Goal: Transaction & Acquisition: Purchase product/service

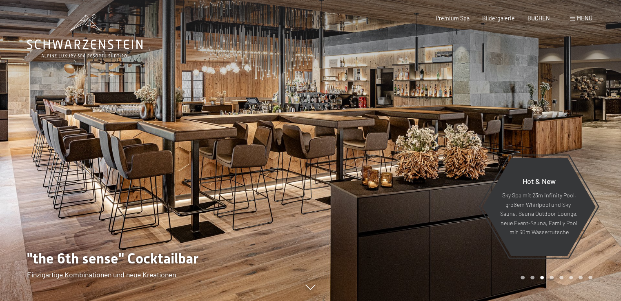
click at [576, 16] on div "Menü" at bounding box center [581, 18] width 22 height 8
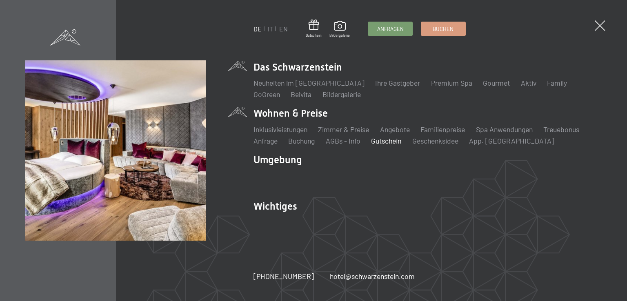
click at [401, 140] on link "Gutschein" at bounding box center [386, 140] width 30 height 9
click at [398, 139] on link "Gutschein" at bounding box center [386, 140] width 30 height 9
click at [394, 144] on link "Gutschein" at bounding box center [386, 140] width 30 height 9
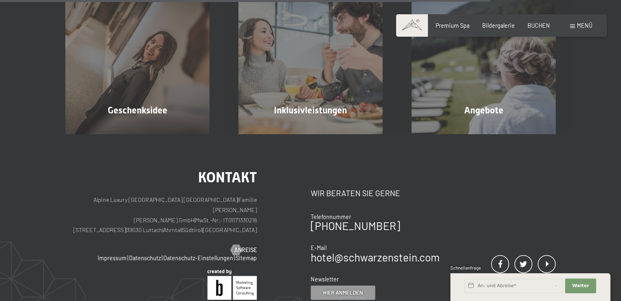
scroll to position [643, 0]
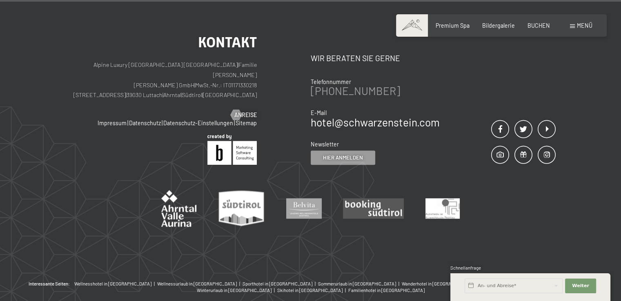
click at [365, 87] on link "[PHONE_NUMBER]" at bounding box center [355, 91] width 89 height 13
